Goal: Information Seeking & Learning: Check status

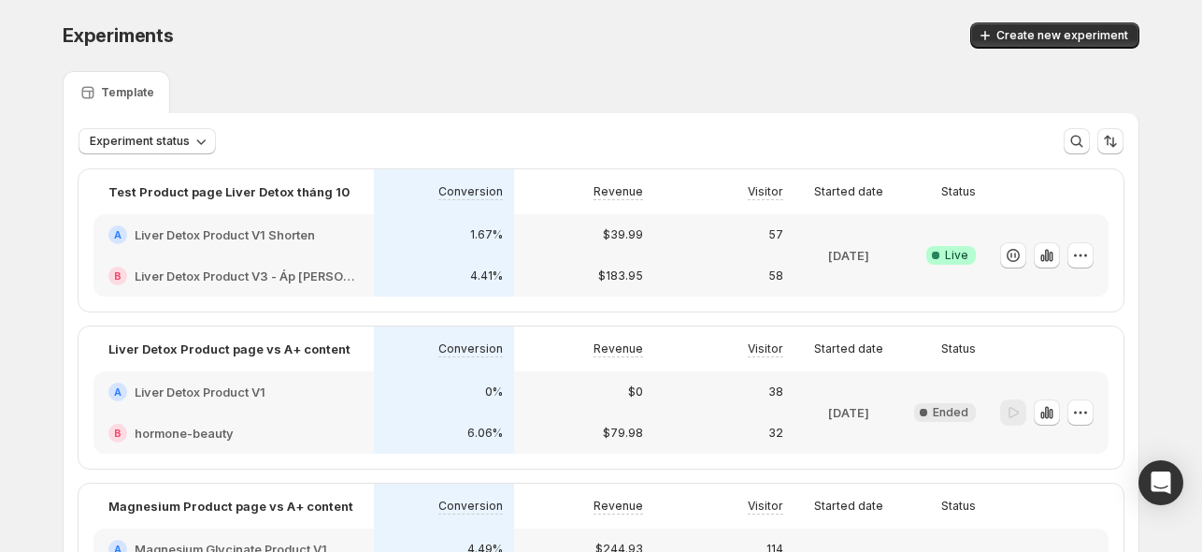
click at [254, 209] on div "Test Product page Liver Detox tháng 10" at bounding box center [233, 191] width 280 height 45
click at [258, 227] on h2 "Liver Detox Product V1 Shorten" at bounding box center [225, 234] width 180 height 19
click at [936, 57] on div "Experiments. This page is ready Experiments Create new experiment" at bounding box center [601, 35] width 1077 height 71
click at [238, 236] on h2 "Liver Detox Product V1 Shorten" at bounding box center [225, 234] width 180 height 19
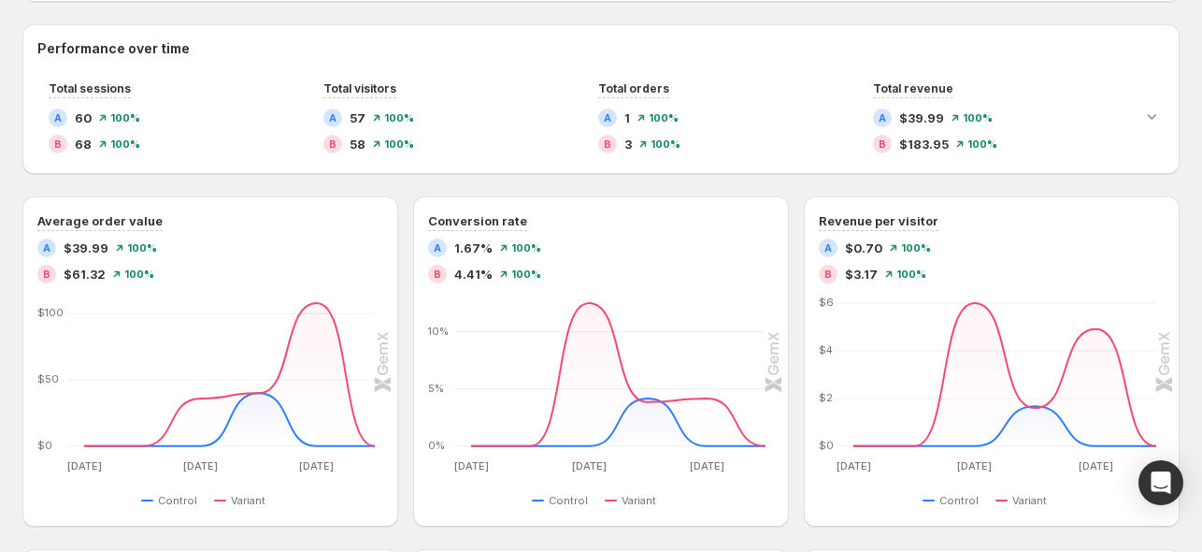
scroll to position [396, 0]
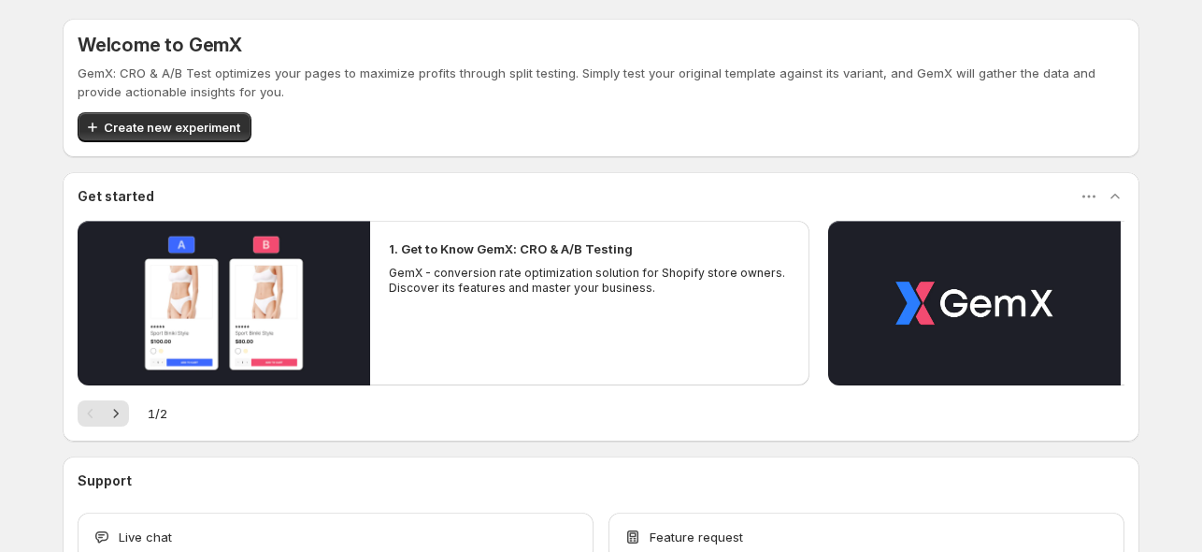
scroll to position [124, 0]
